Goal: Information Seeking & Learning: Check status

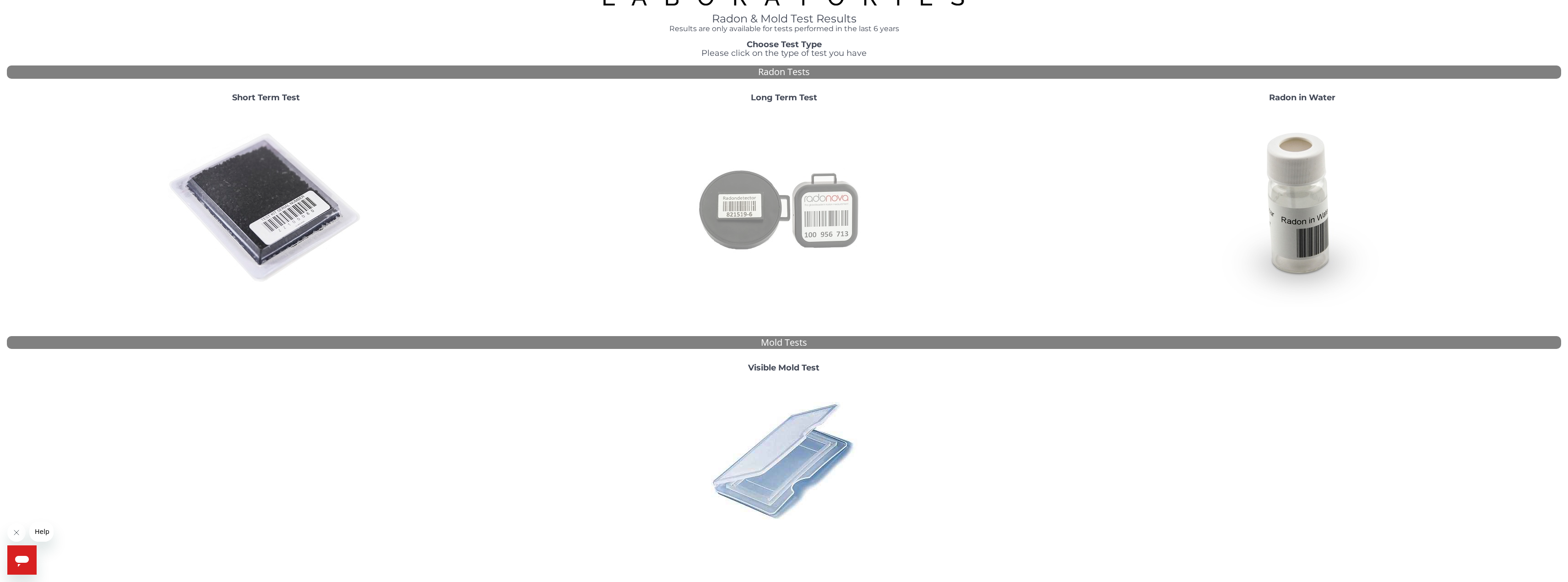
scroll to position [90, 0]
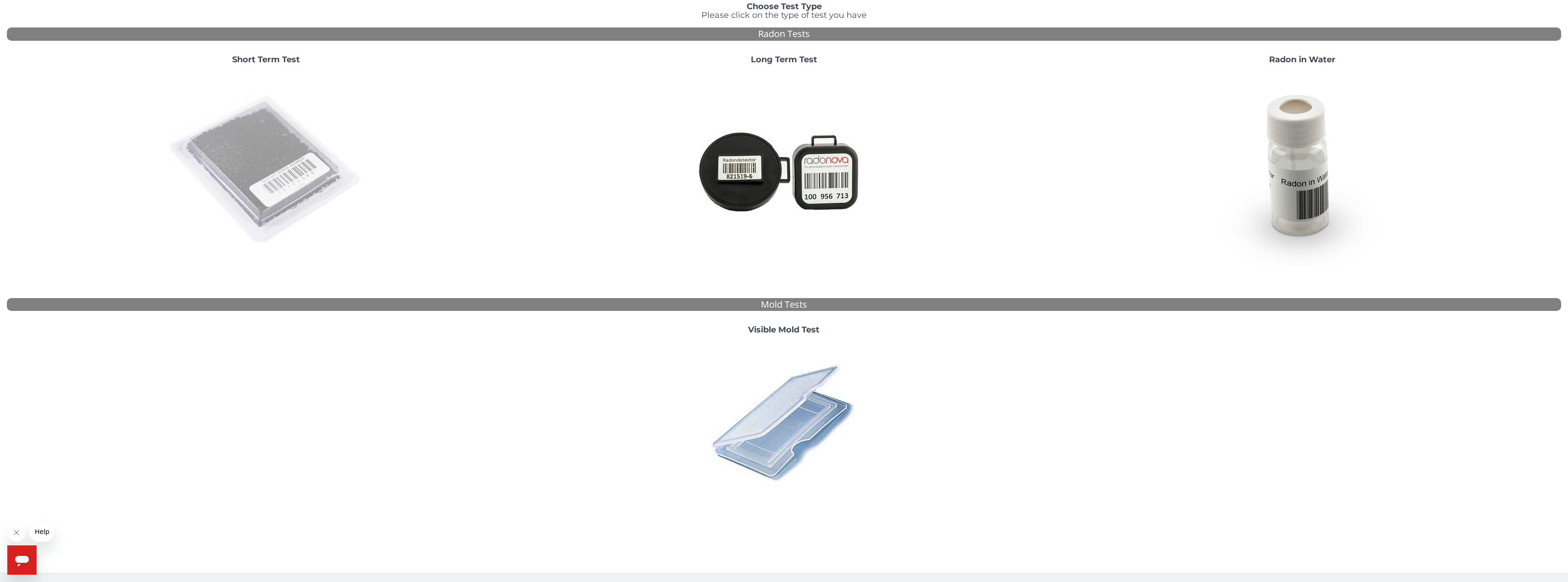
click at [280, 139] on img at bounding box center [266, 171] width 197 height 197
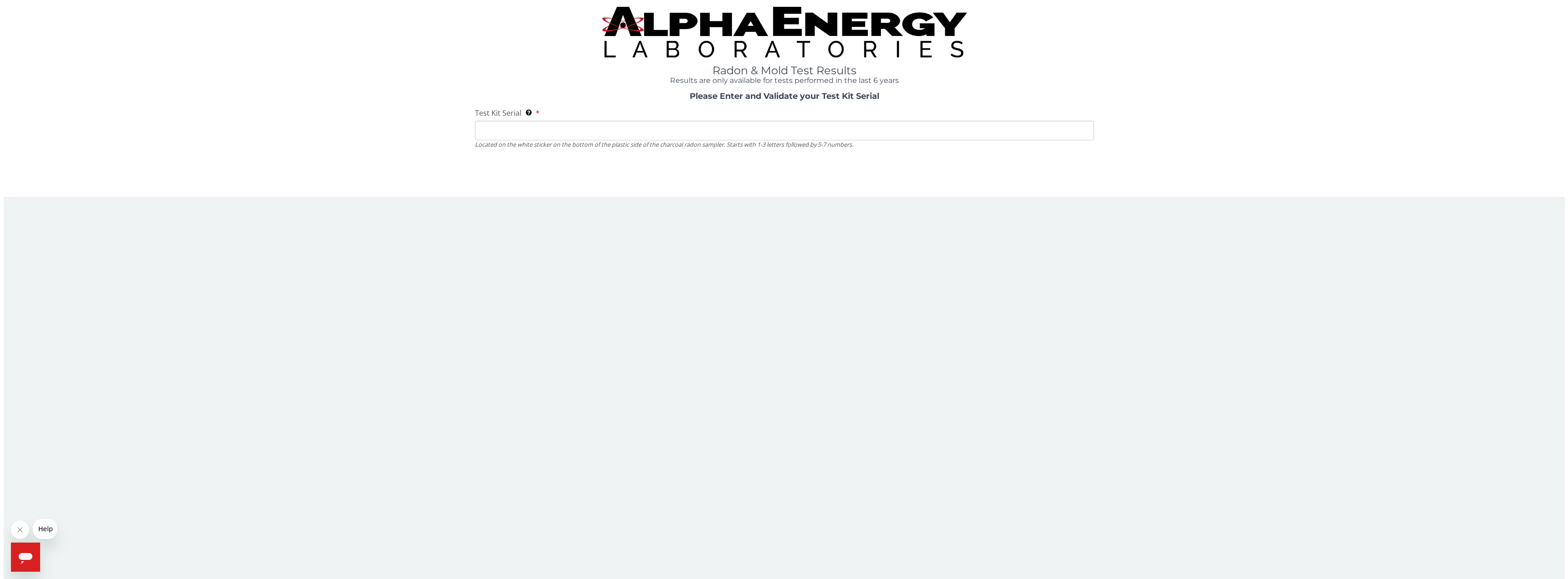
scroll to position [0, 0]
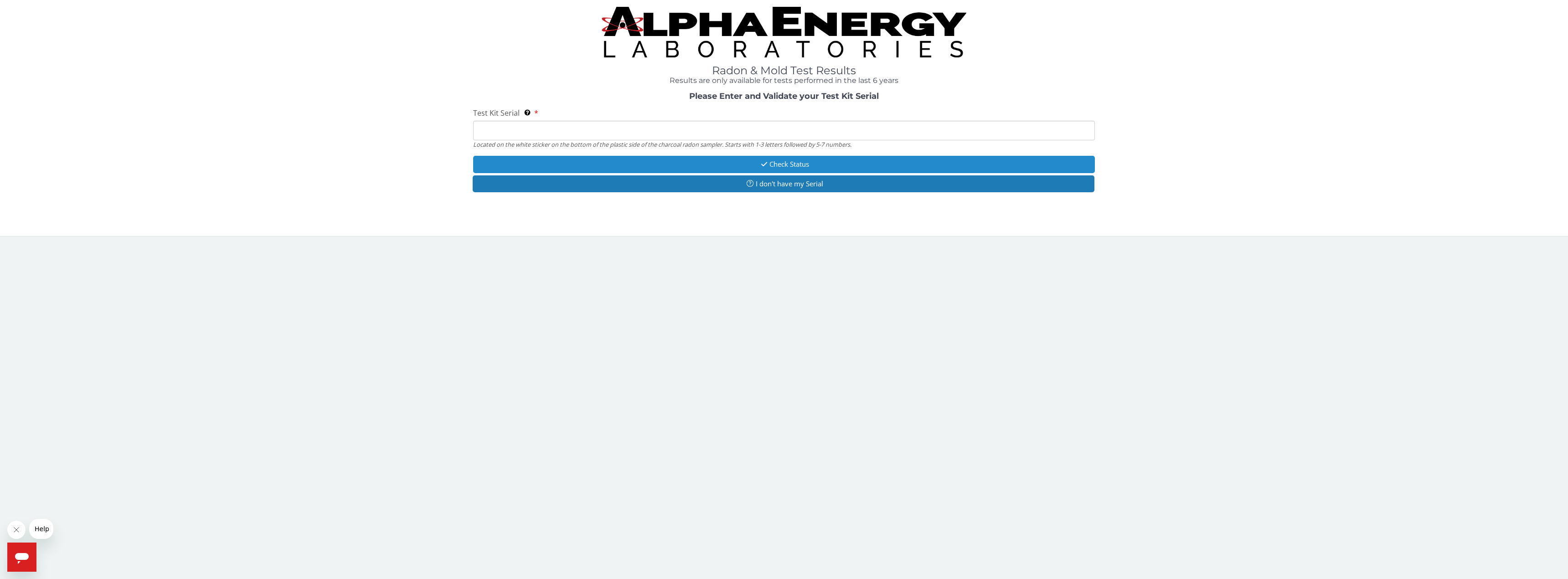
click at [768, 161] on button "Check Status" at bounding box center [783, 164] width 621 height 17
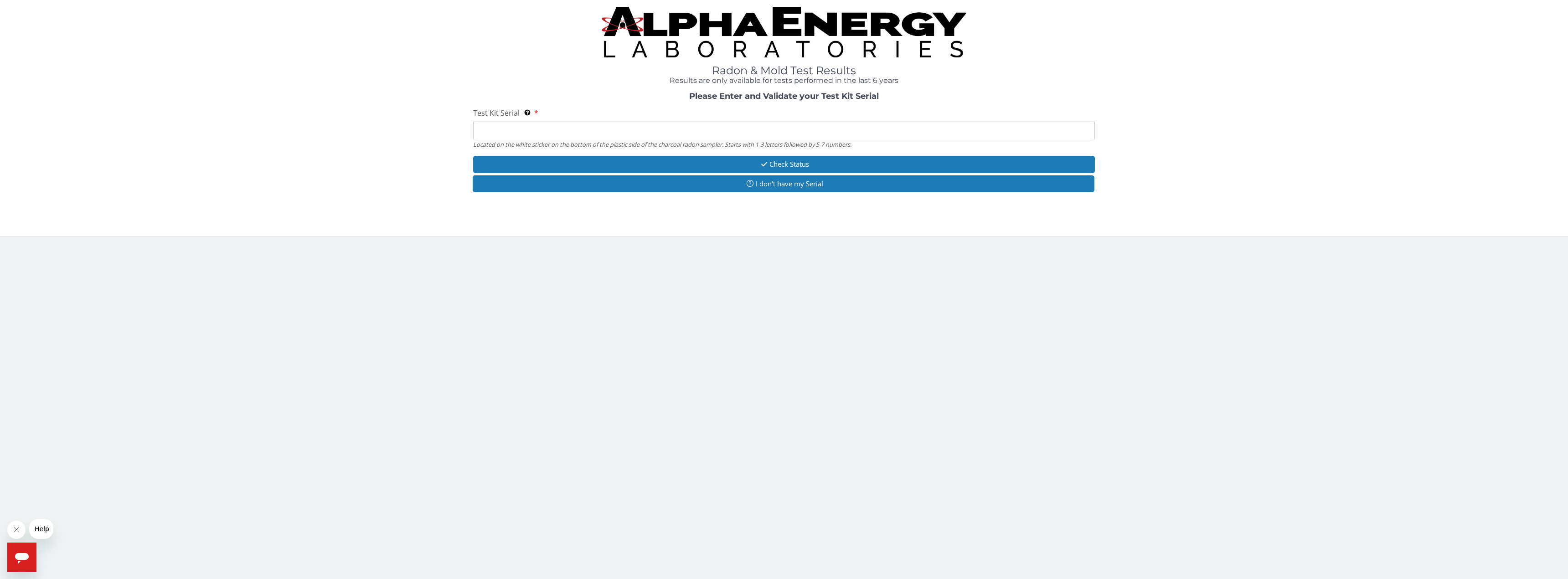
click at [729, 131] on input "Test Kit Serial Located on the white sticker on the bottom of the plastic side …" at bounding box center [783, 130] width 621 height 19
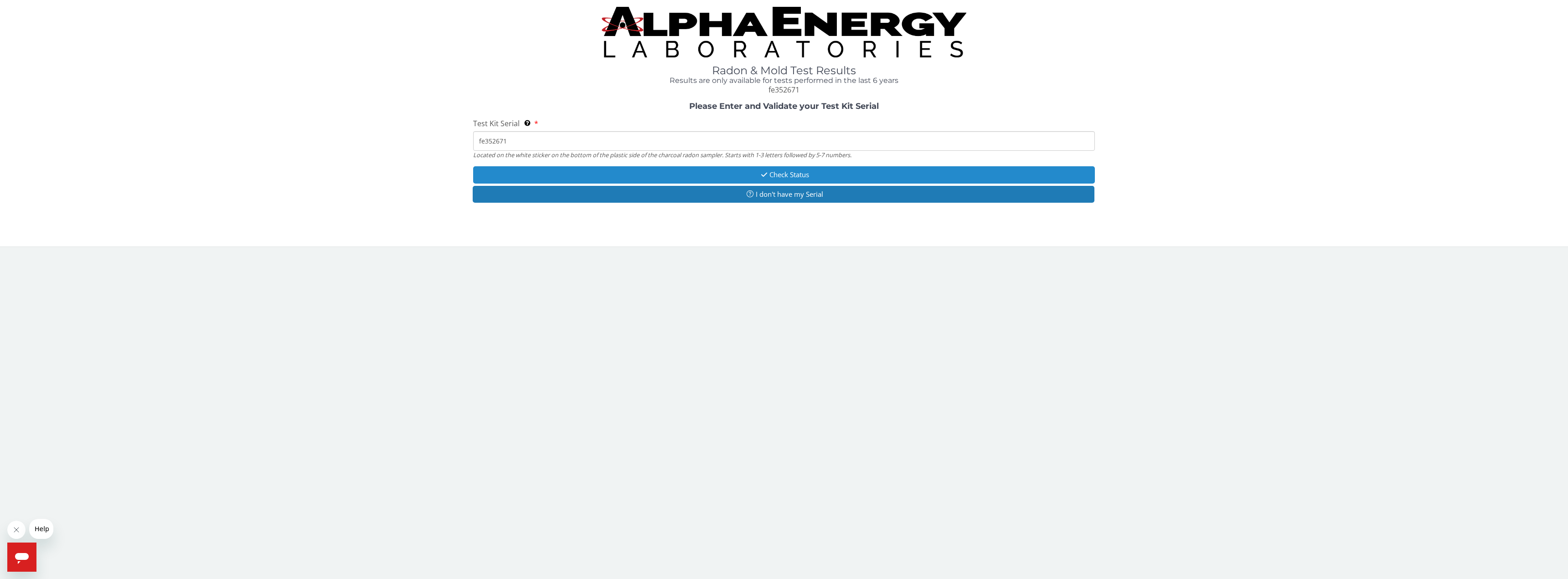
type input "fe352671"
click at [794, 175] on button "Check Status" at bounding box center [783, 175] width 621 height 17
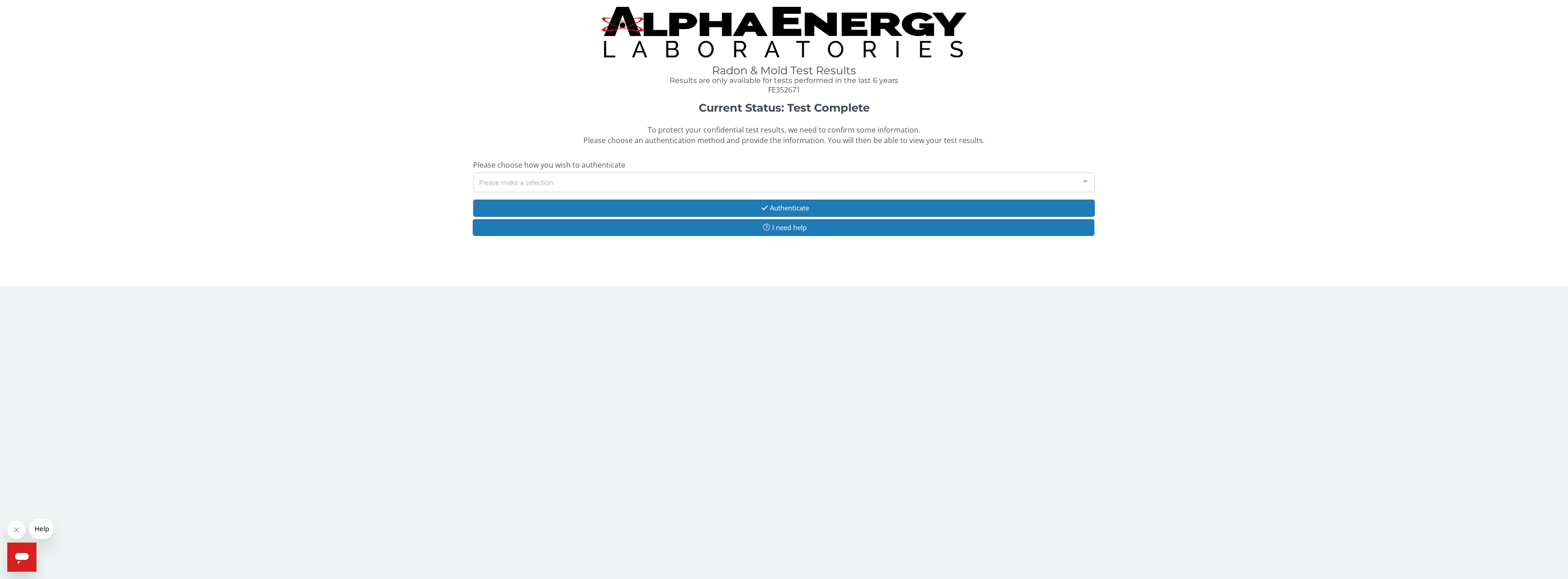
click at [972, 176] on div "Please make a selection" at bounding box center [783, 182] width 621 height 19
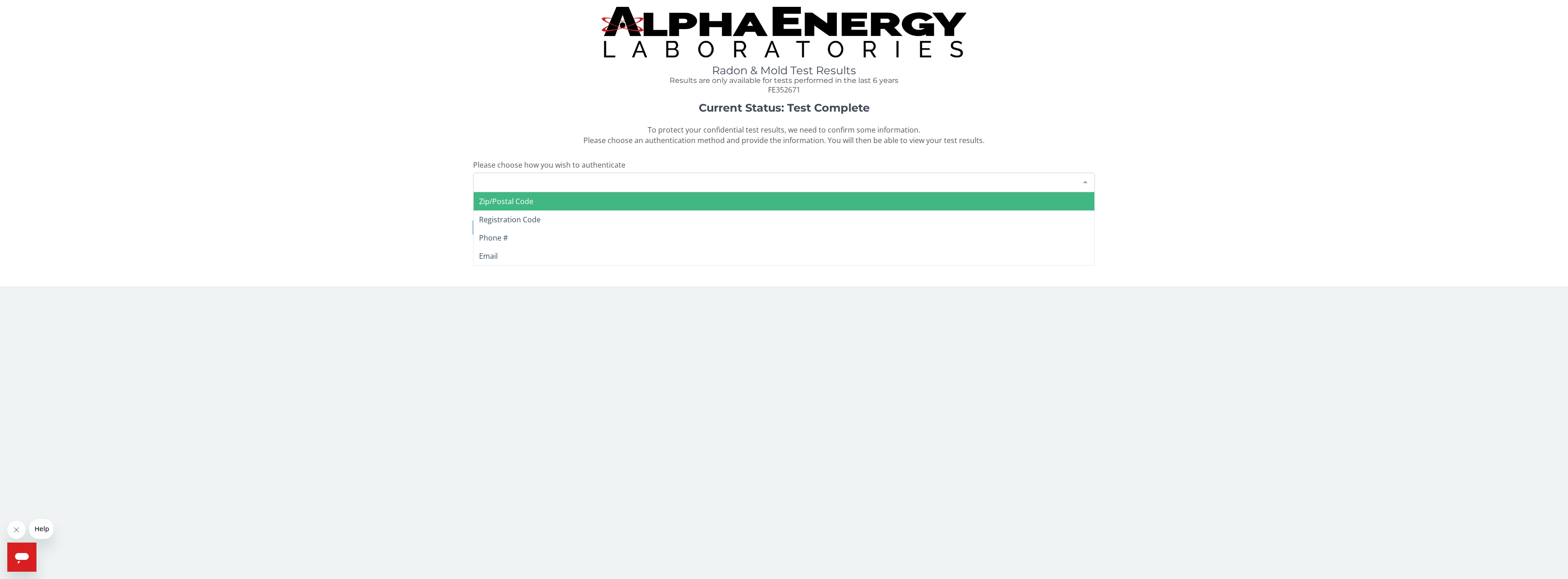
click at [1113, 150] on div "Current Status: Test Complete To protect your confidential test results, we nee…" at bounding box center [784, 174] width 1555 height 144
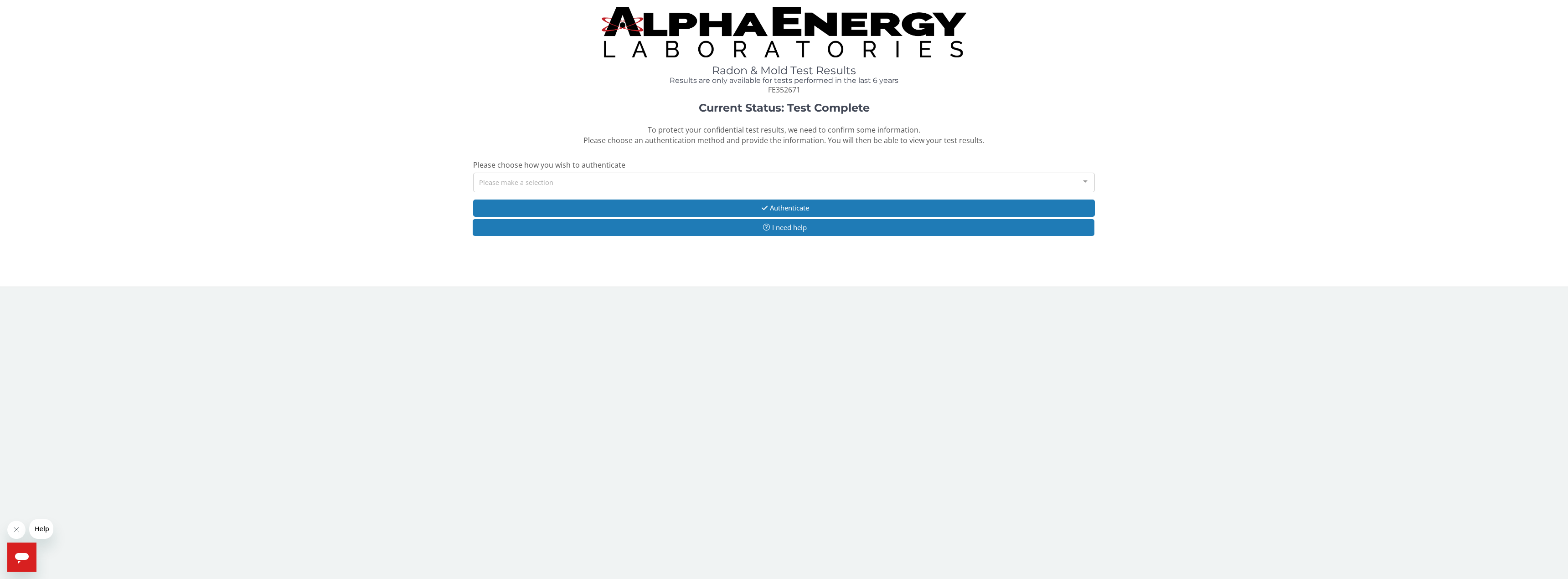
click at [1083, 182] on div at bounding box center [1085, 182] width 18 height 17
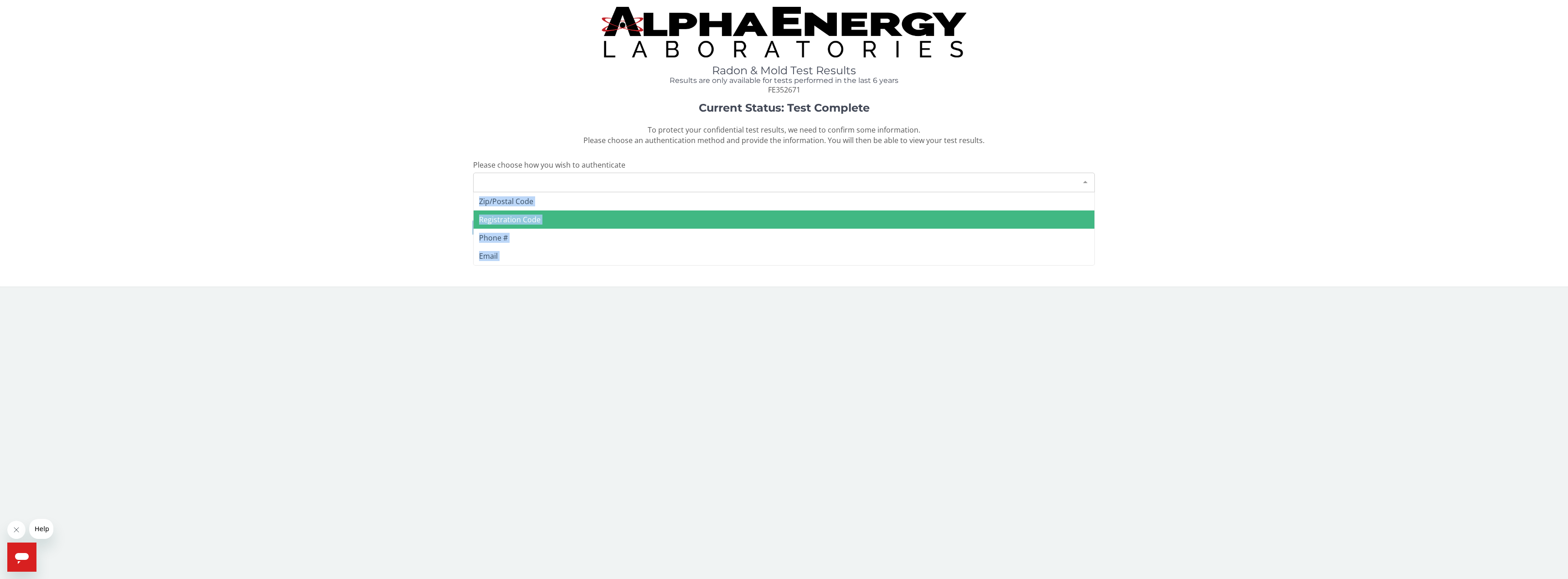
drag, startPoint x: 345, startPoint y: 192, endPoint x: 169, endPoint y: 88, distance: 204.4
click at [340, 189] on div "Current Status: Test Complete To protect your confidential test results, we nee…" at bounding box center [784, 174] width 1555 height 144
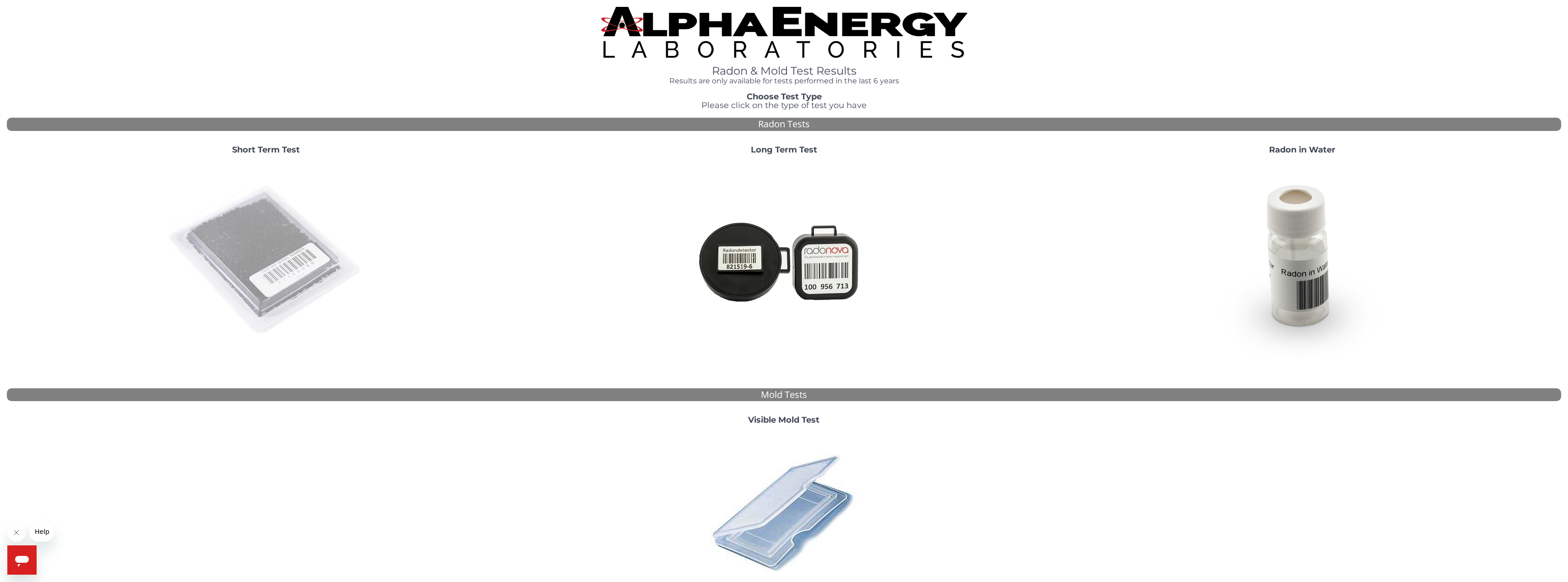
click at [259, 248] on img at bounding box center [266, 260] width 197 height 197
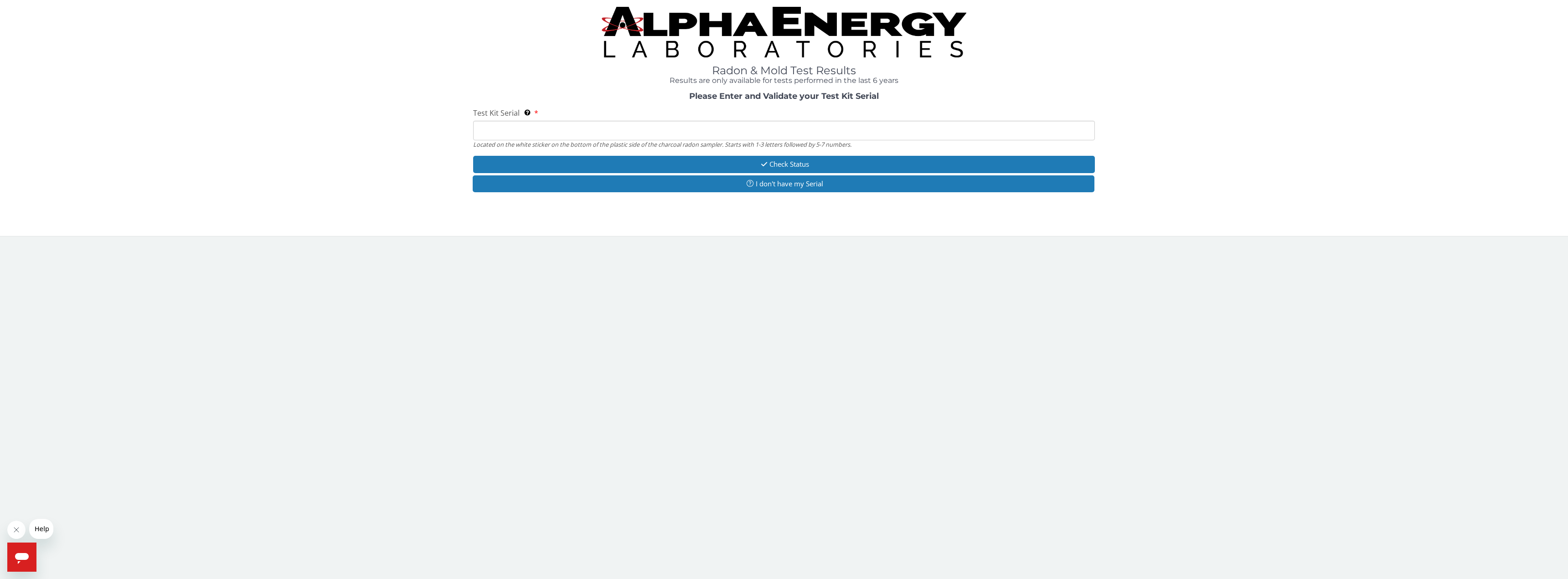
click at [752, 135] on input "Test Kit Serial Located on the white sticker on the bottom of the plastic side …" at bounding box center [783, 130] width 621 height 19
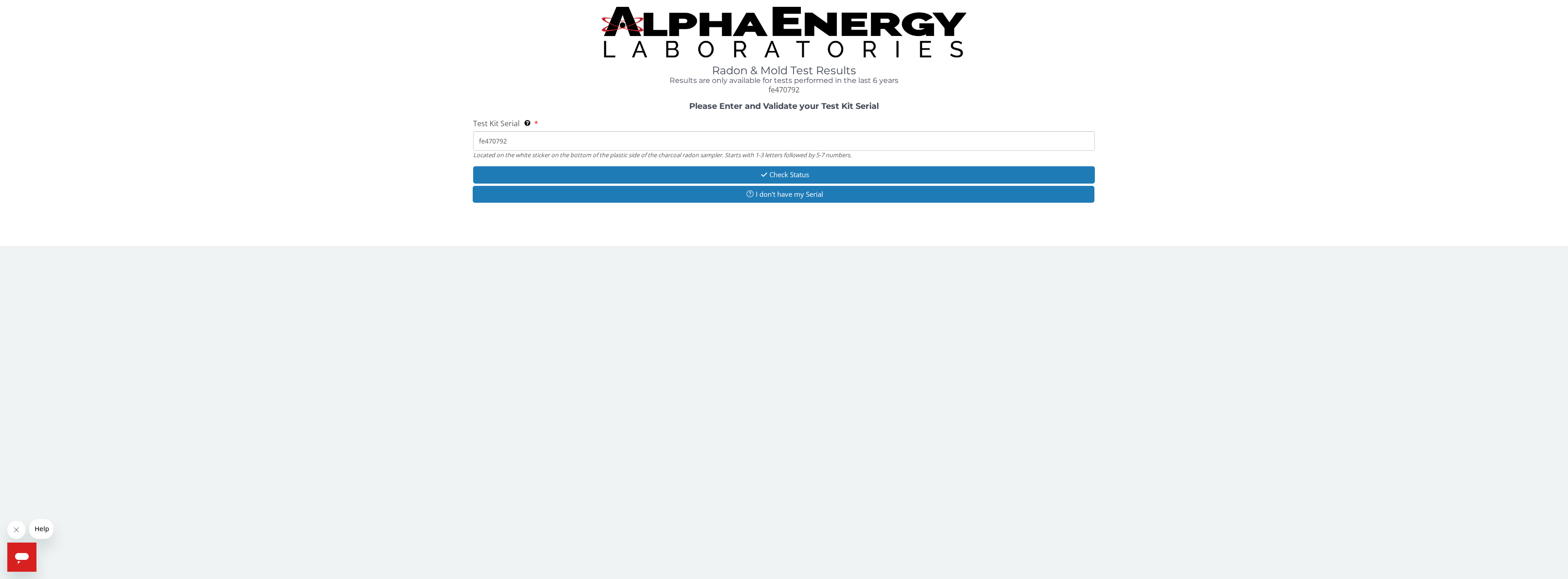
type input "fe470792"
click at [751, 177] on button "Check Status" at bounding box center [783, 175] width 621 height 17
